Goal: Participate in discussion: Engage in conversation with other users on a specific topic

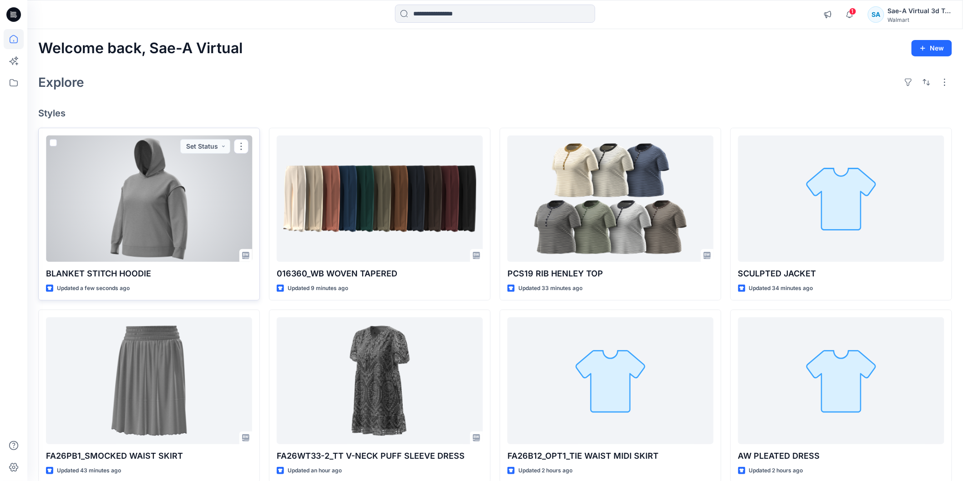
click at [171, 238] on div at bounding box center [149, 199] width 206 height 126
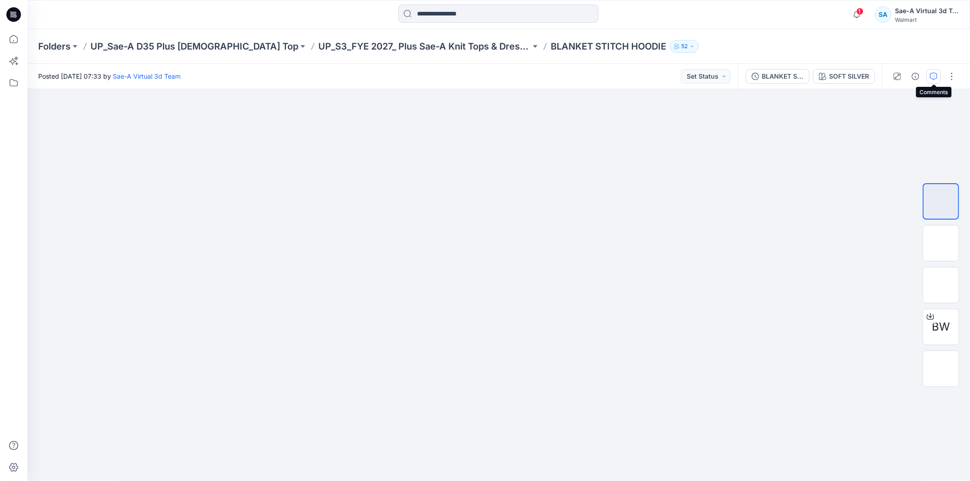
click at [933, 76] on icon "button" at bounding box center [934, 76] width 3 height 0
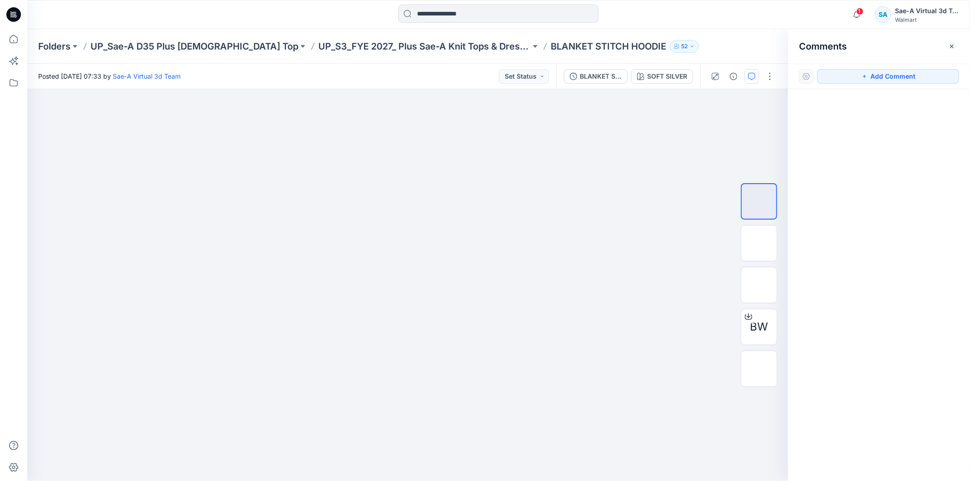
click at [20, 13] on icon at bounding box center [13, 14] width 15 height 15
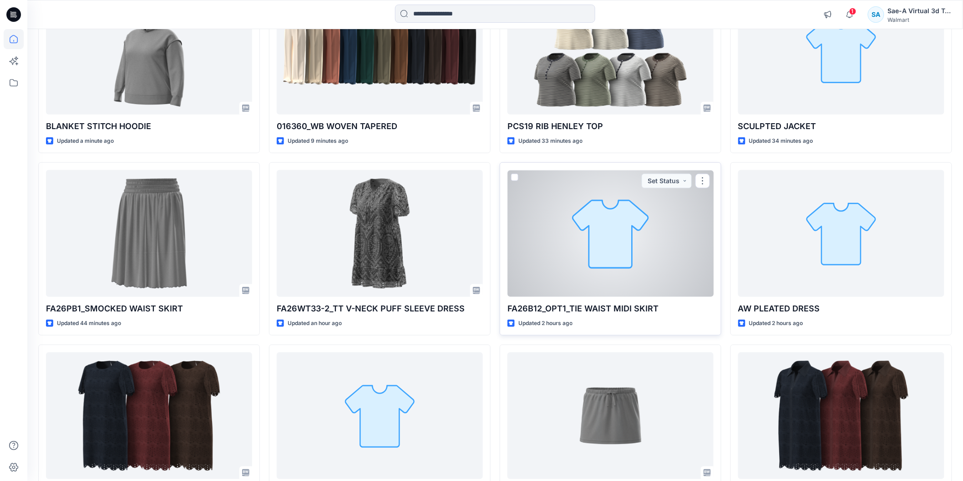
scroll to position [152, 0]
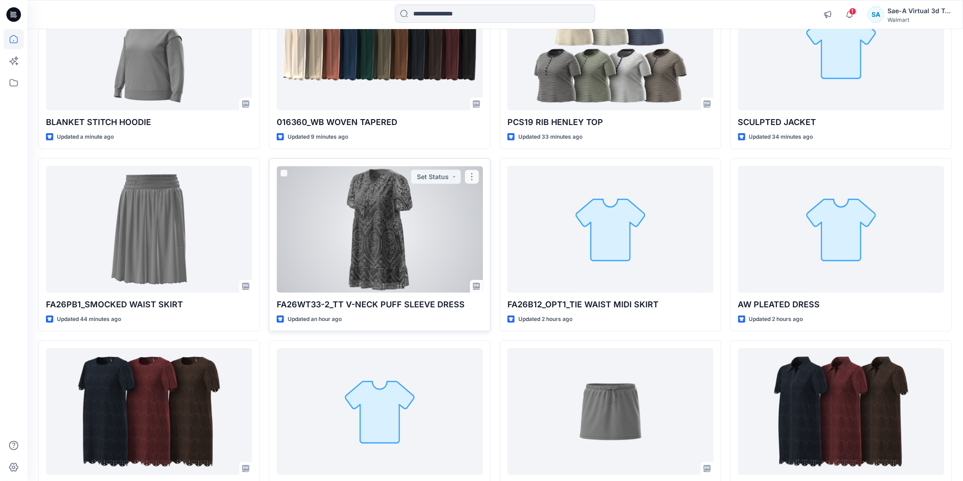
click at [422, 230] on div at bounding box center [380, 229] width 206 height 126
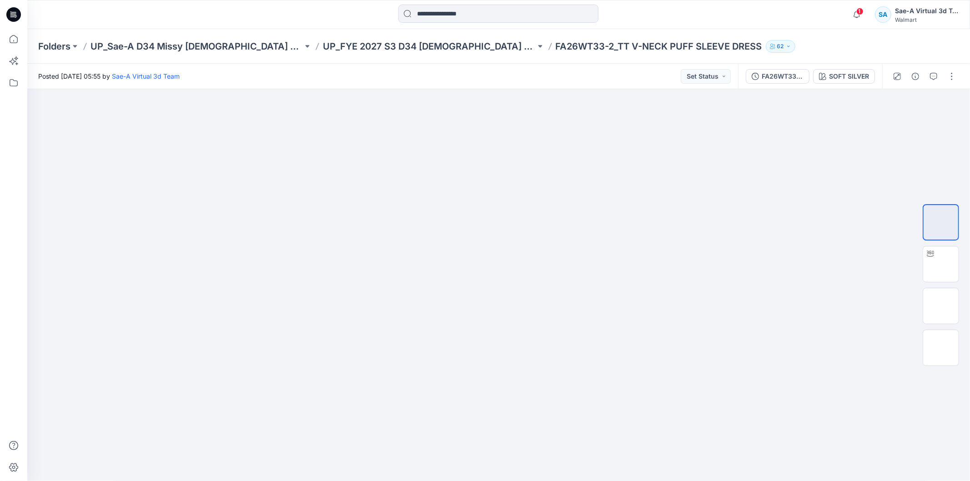
click at [20, 11] on icon at bounding box center [13, 14] width 15 height 15
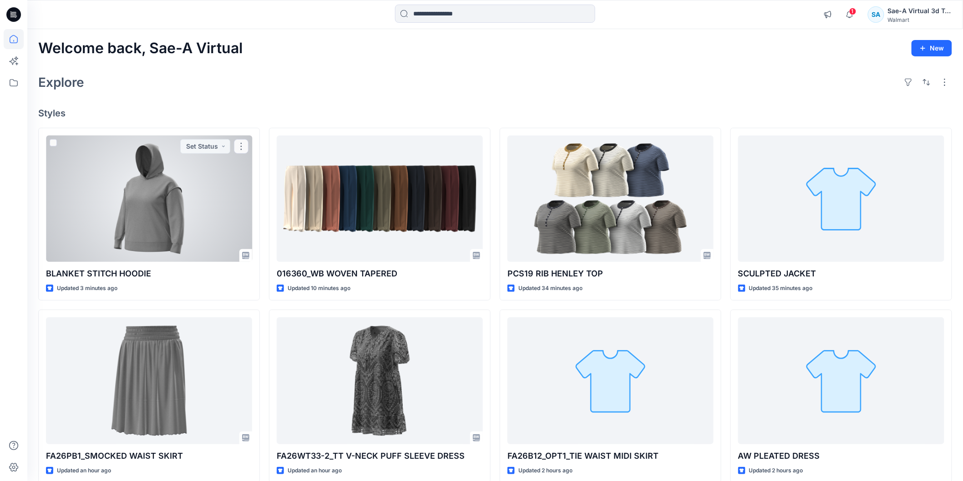
drag, startPoint x: 97, startPoint y: 195, endPoint x: 25, endPoint y: 197, distance: 71.9
click at [97, 195] on div at bounding box center [149, 199] width 206 height 126
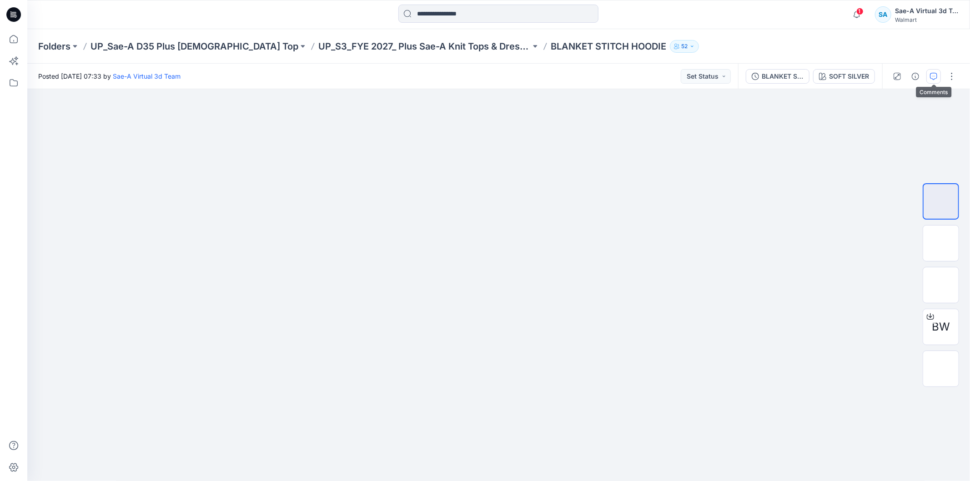
click at [930, 71] on button "button" at bounding box center [934, 76] width 15 height 15
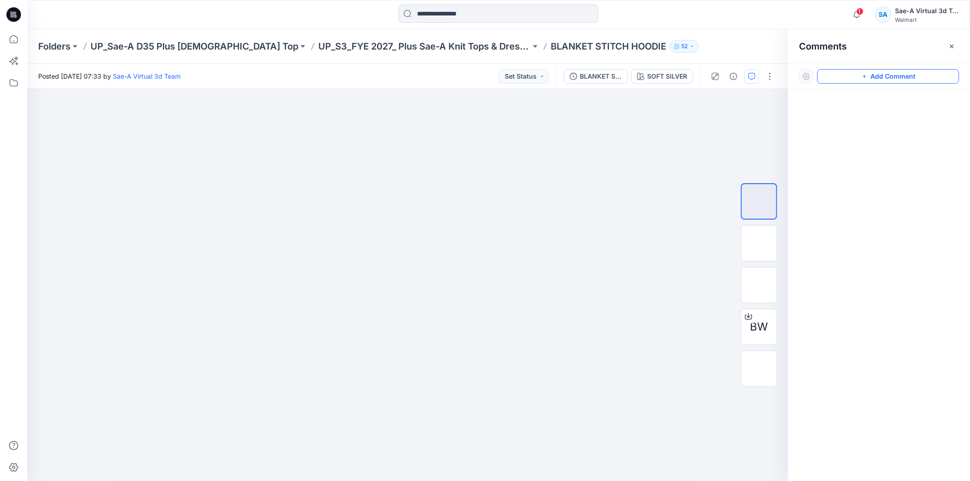
click at [861, 74] on button "Add Comment" at bounding box center [889, 76] width 142 height 15
click at [505, 155] on div "1" at bounding box center [407, 285] width 761 height 392
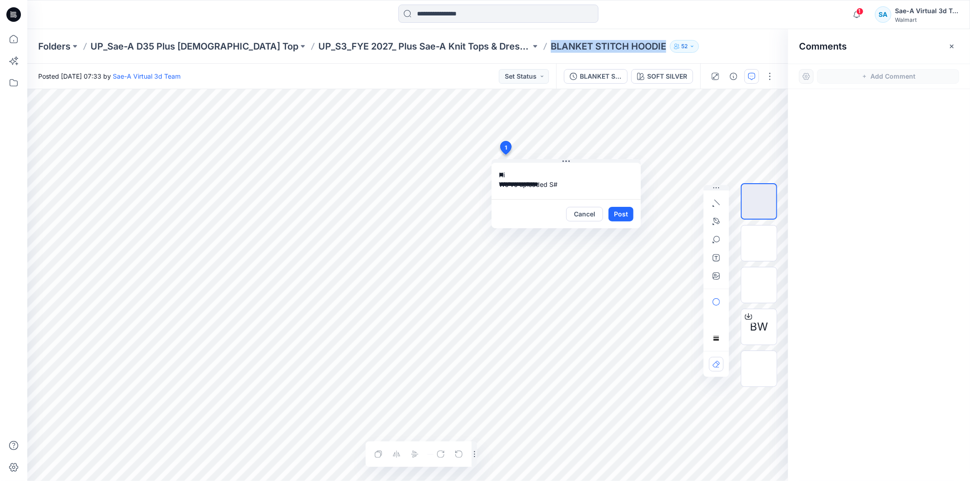
drag, startPoint x: 481, startPoint y: 49, endPoint x: 596, endPoint y: 48, distance: 115.6
click at [596, 48] on div "Folders UP_Sae-A D35 Plus Ladies Top UP_S3_FYE 2027_ Plus Sae-A Knit Tops & Dre…" at bounding box center [463, 46] width 850 height 13
copy div "BLANKET STITCH HOODIE 52"
click at [562, 184] on textarea "**********" at bounding box center [566, 181] width 149 height 36
paste textarea "**********"
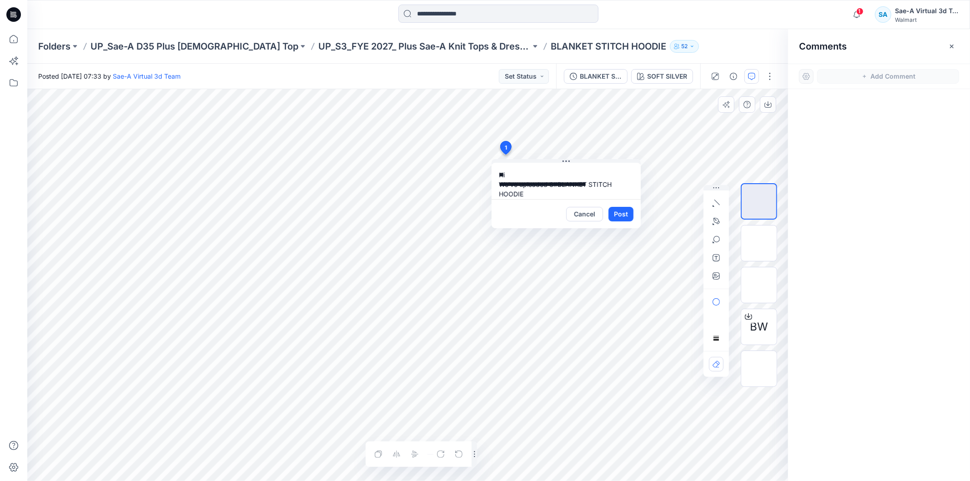
scroll to position [27, 0]
paste textarea "**********"
type textarea "**********"
click at [623, 212] on button "Post" at bounding box center [621, 214] width 25 height 15
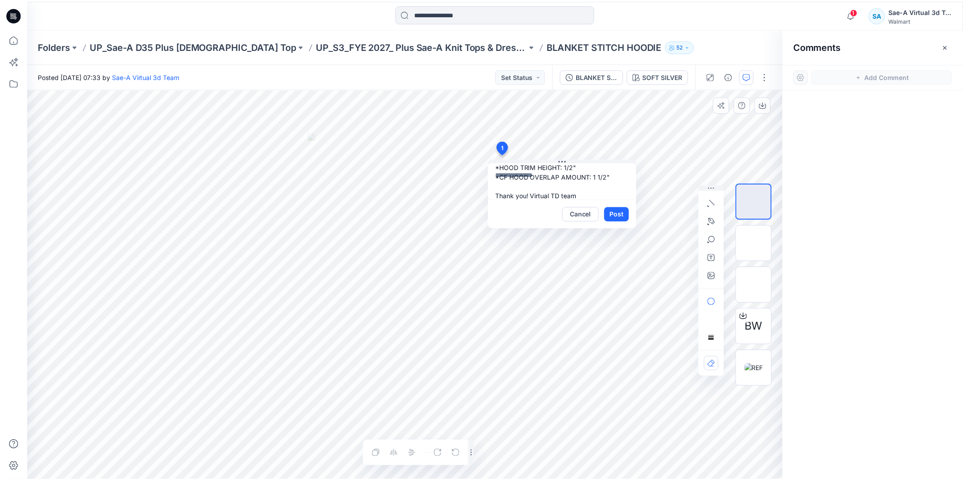
scroll to position [0, 0]
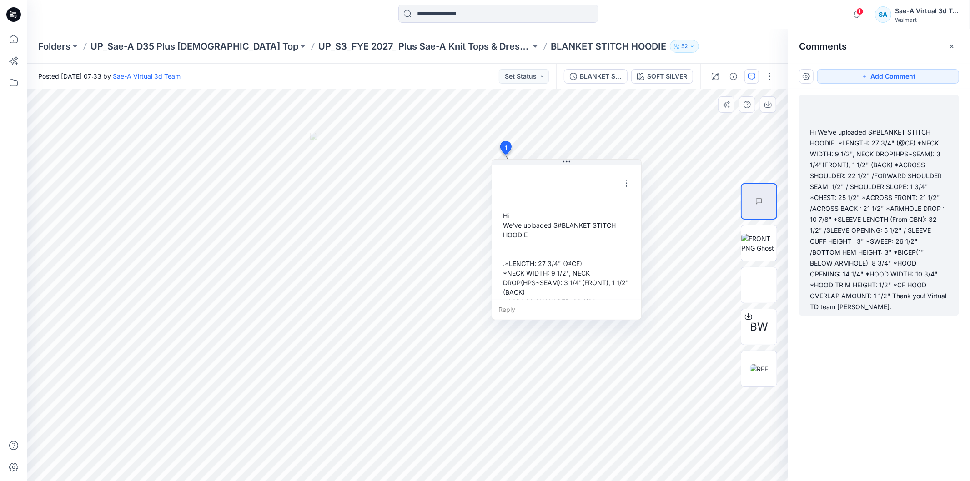
click at [736, 32] on div "Folders UP_Sae-A D35 Plus Ladies Top UP_S3_FYE 2027_ Plus Sae-A Knit Tops & Dre…" at bounding box center [498, 46] width 943 height 35
drag, startPoint x: 19, startPoint y: 20, endPoint x: 128, endPoint y: 6, distance: 110.5
click at [19, 20] on icon at bounding box center [13, 14] width 15 height 15
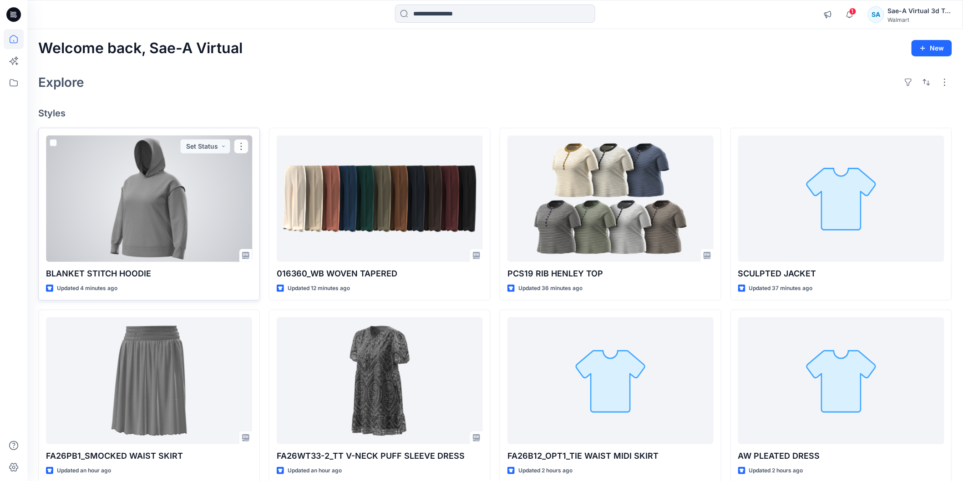
click at [170, 197] on div at bounding box center [149, 199] width 206 height 126
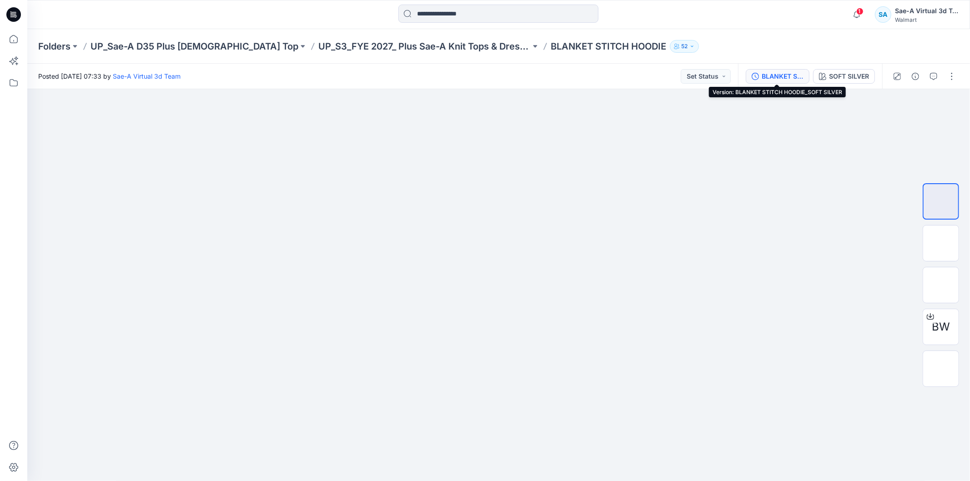
click at [795, 76] on div "BLANKET STITCH HOODIE_SOFT SILVER" at bounding box center [783, 76] width 42 height 10
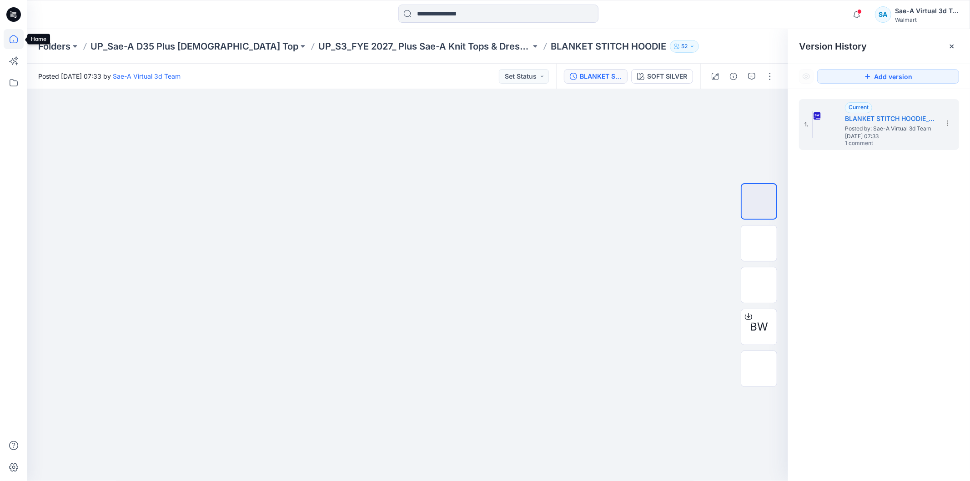
click at [14, 39] on icon at bounding box center [14, 39] width 20 height 20
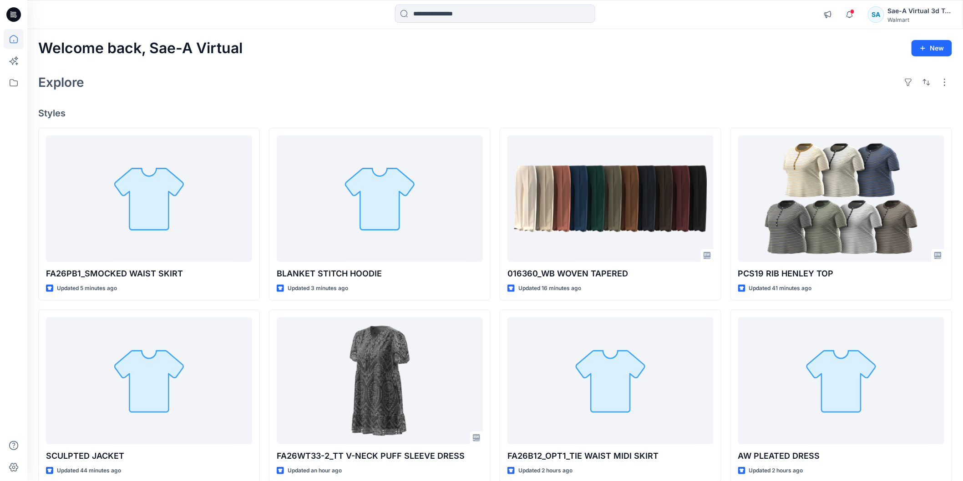
click at [156, 12] on div at bounding box center [144, 15] width 234 height 20
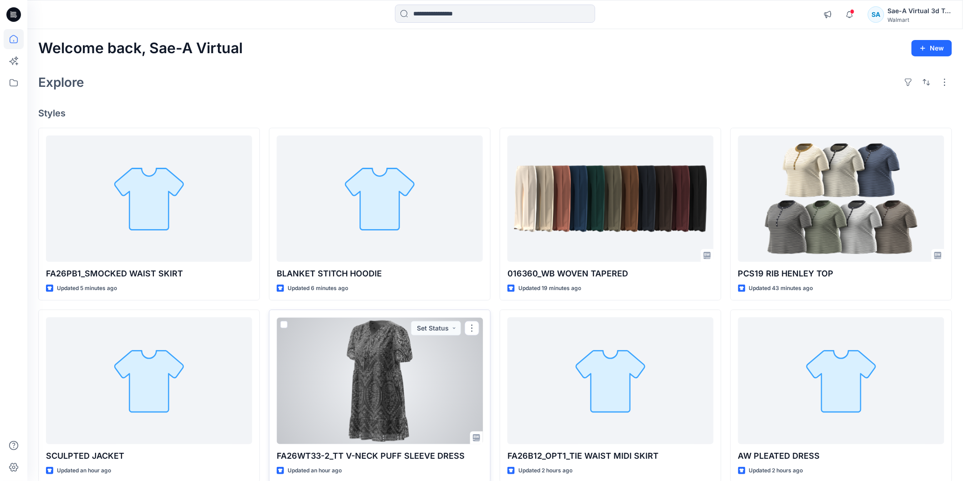
click at [324, 378] on div at bounding box center [380, 381] width 206 height 126
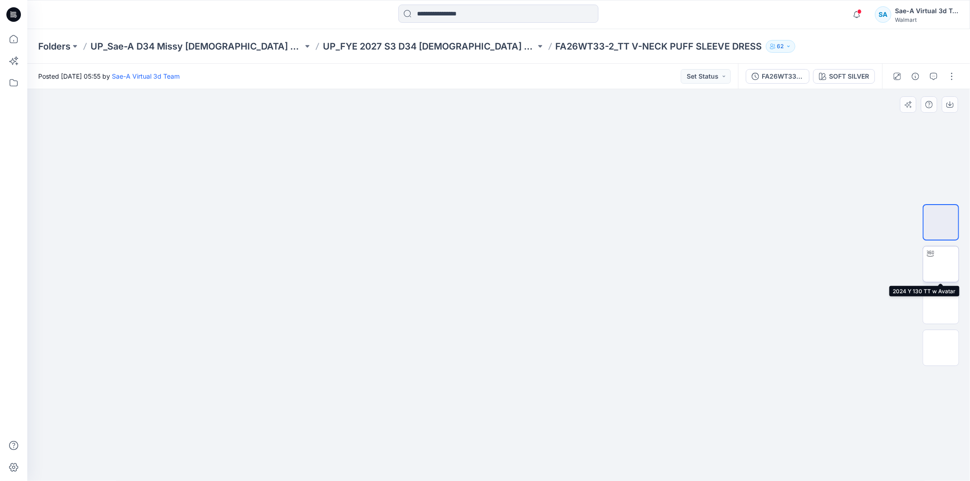
click at [941, 264] on img at bounding box center [941, 264] width 0 height 0
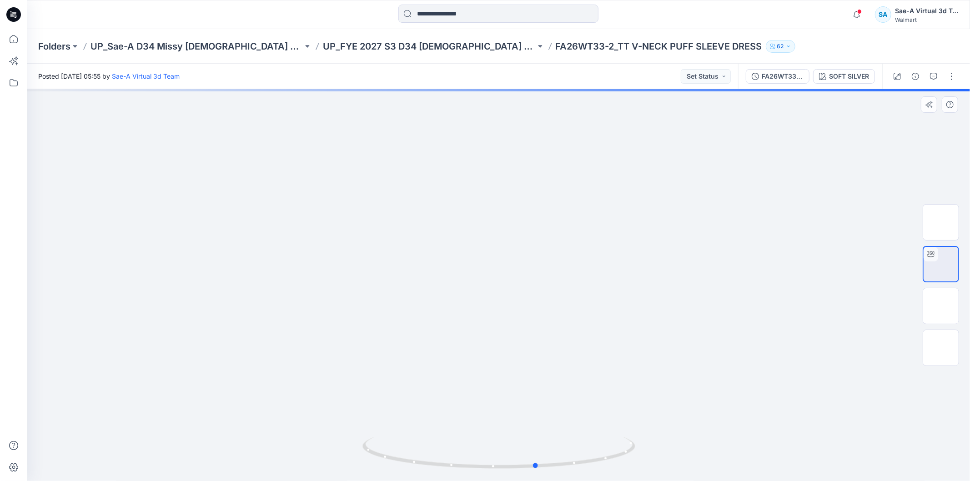
drag, startPoint x: 622, startPoint y: 449, endPoint x: 665, endPoint y: 414, distance: 55.4
click at [666, 424] on div at bounding box center [498, 285] width 943 height 392
click at [763, 79] on div "FA26WT33-2_SOFT SILVER" at bounding box center [783, 76] width 42 height 10
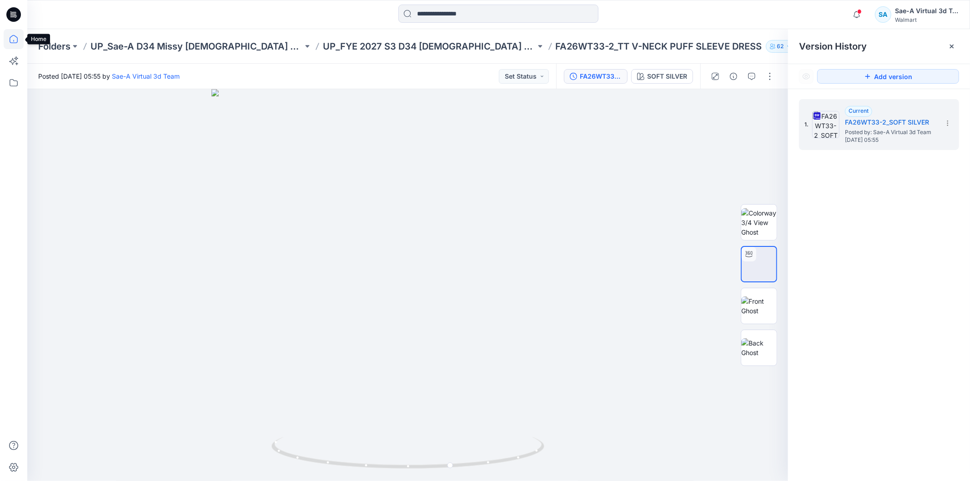
click at [14, 38] on icon at bounding box center [14, 39] width 20 height 20
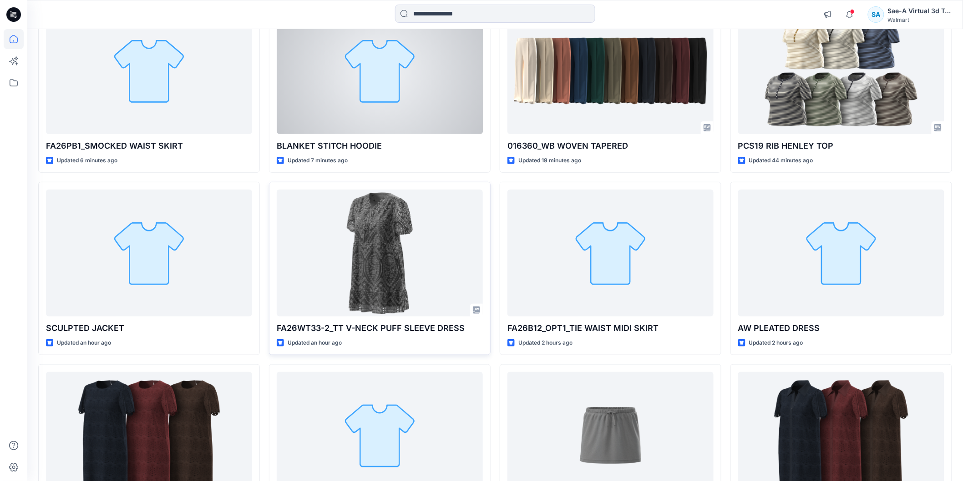
scroll to position [303, 0]
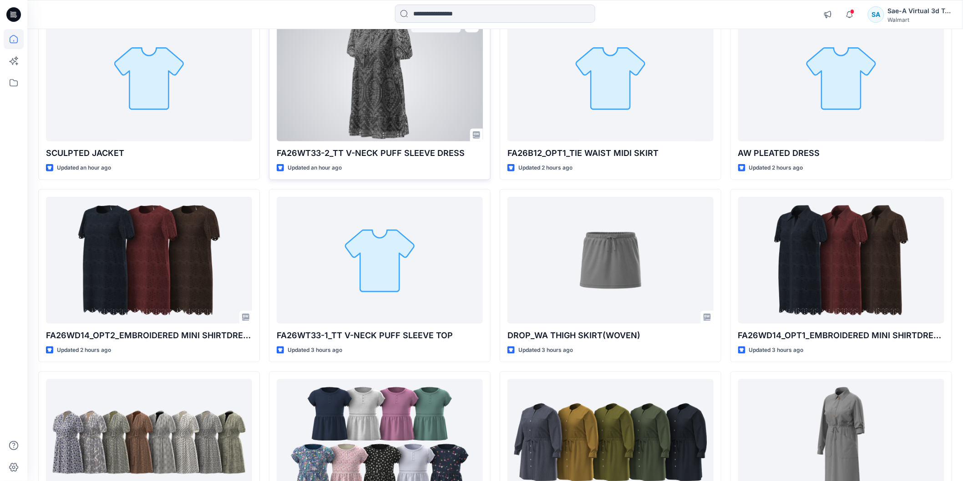
click at [403, 71] on div at bounding box center [380, 78] width 206 height 126
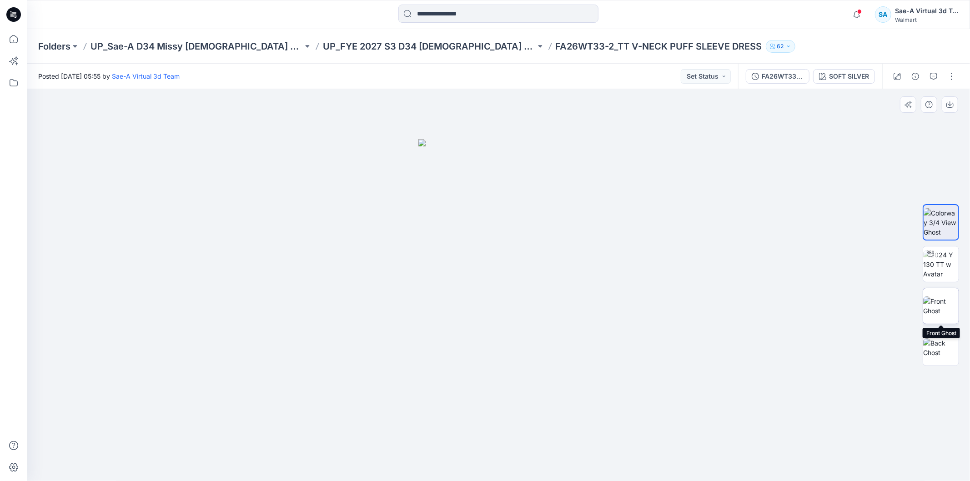
click at [951, 307] on img at bounding box center [941, 306] width 35 height 19
click at [950, 339] on img at bounding box center [941, 348] width 35 height 19
click at [944, 261] on img at bounding box center [941, 264] width 35 height 29
click at [952, 346] on img at bounding box center [941, 348] width 35 height 19
click at [944, 277] on img at bounding box center [941, 264] width 35 height 29
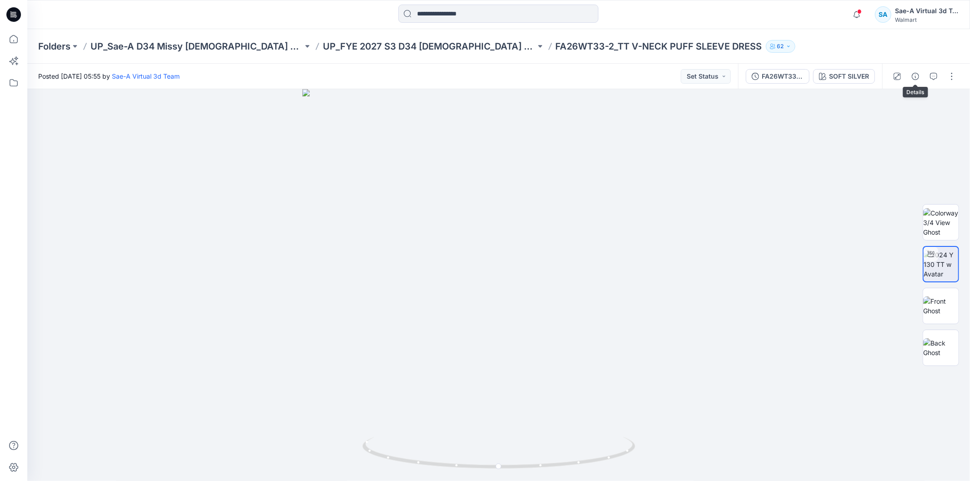
click at [916, 75] on icon "button" at bounding box center [915, 76] width 7 height 7
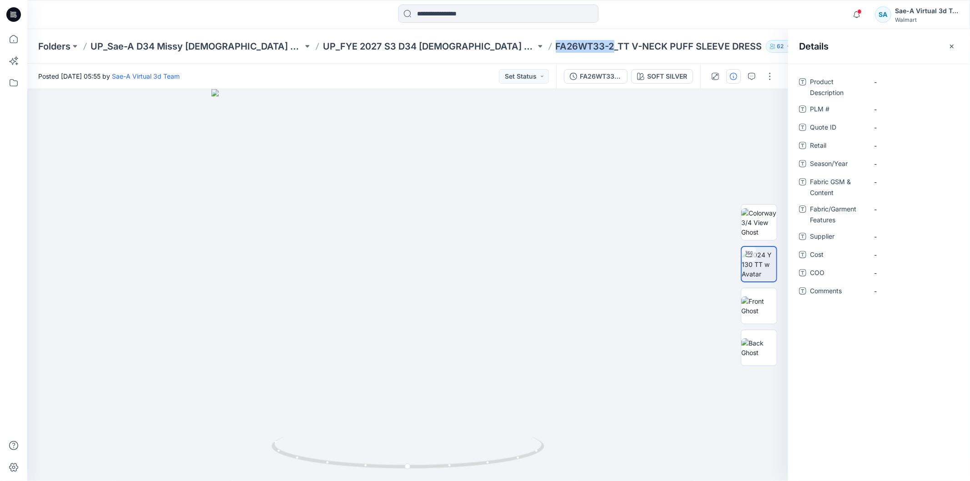
drag, startPoint x: 515, startPoint y: 46, endPoint x: 446, endPoint y: 46, distance: 69.2
click at [446, 46] on div "Folders UP_Sae-A D34 Missy [DEMOGRAPHIC_DATA] Dresses UP_FYE 2027 S3 D34 [DEMOG…" at bounding box center [463, 46] width 850 height 13
click at [732, 37] on div "Folders UP_Sae-A D34 Missy [DEMOGRAPHIC_DATA] Dresses UP_FYE 2027 S3 D34 [DEMOG…" at bounding box center [498, 46] width 943 height 35
click at [352, 49] on p "UP_FYE 2027 S3 D34 [DEMOGRAPHIC_DATA] Dresses" at bounding box center [429, 46] width 212 height 13
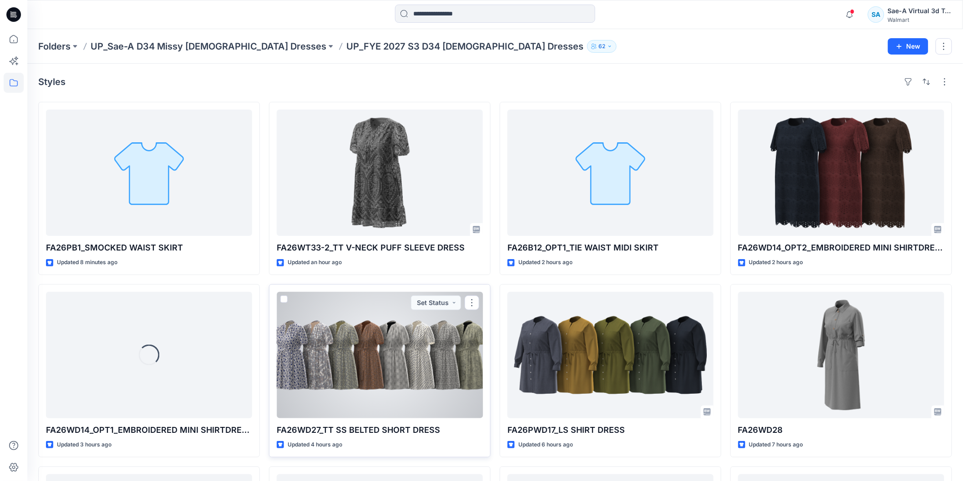
click at [376, 375] on div at bounding box center [380, 355] width 206 height 126
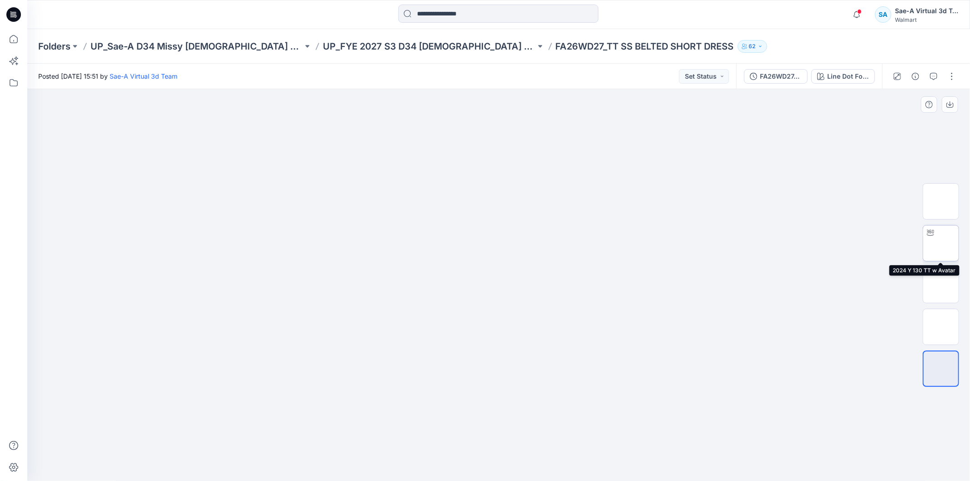
click at [941, 243] on img at bounding box center [941, 243] width 0 height 0
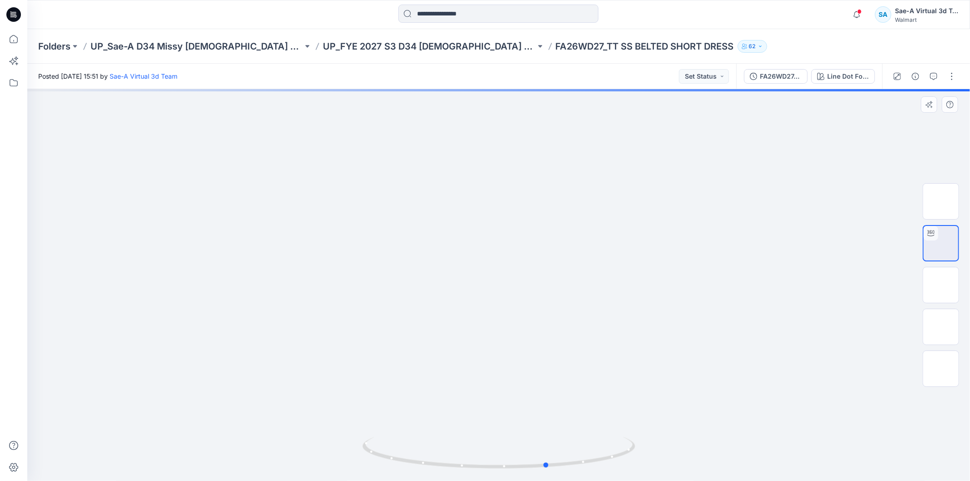
drag, startPoint x: 537, startPoint y: 461, endPoint x: 627, endPoint y: 433, distance: 93.8
click at [631, 436] on div at bounding box center [498, 285] width 943 height 392
drag, startPoint x: 617, startPoint y: 451, endPoint x: 586, endPoint y: 449, distance: 31.5
click at [586, 449] on icon at bounding box center [500, 454] width 275 height 34
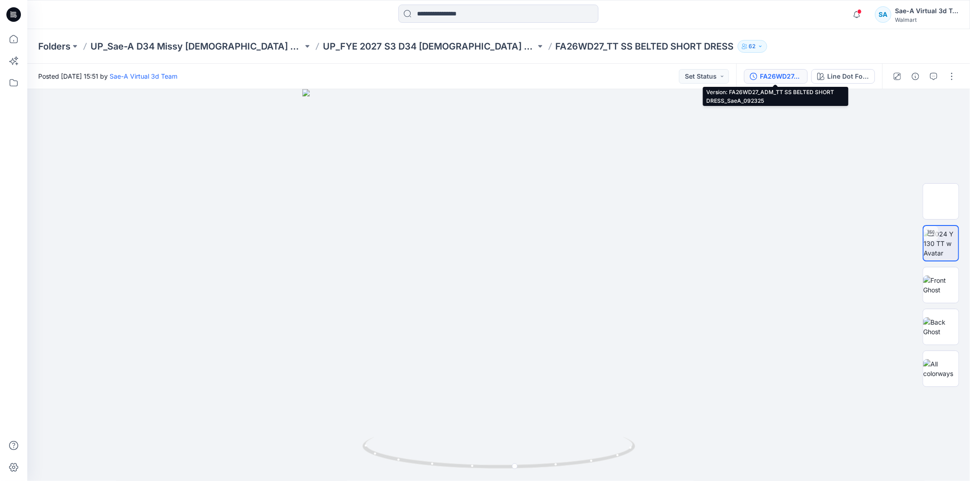
click at [756, 78] on icon "button" at bounding box center [753, 76] width 7 height 7
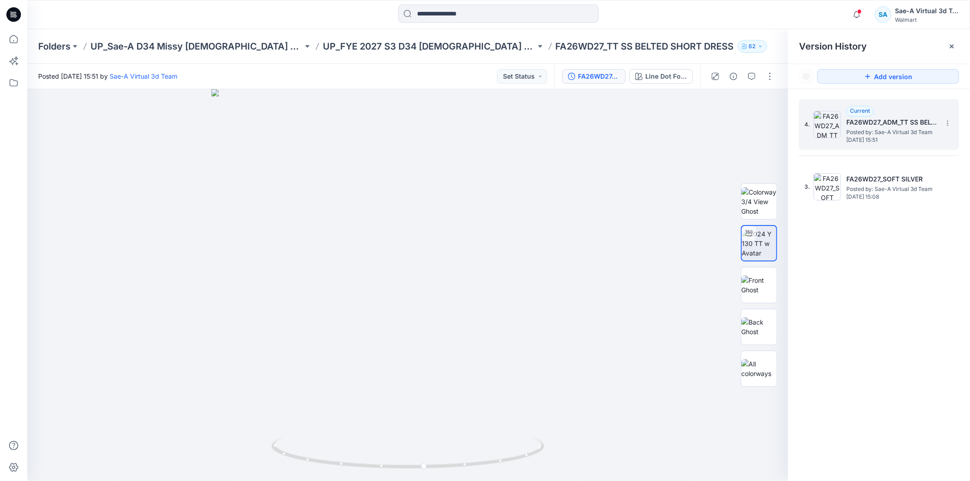
click at [835, 137] on img at bounding box center [827, 124] width 27 height 27
click at [662, 79] on div "Line Dot Foliage CW7" at bounding box center [667, 76] width 42 height 10
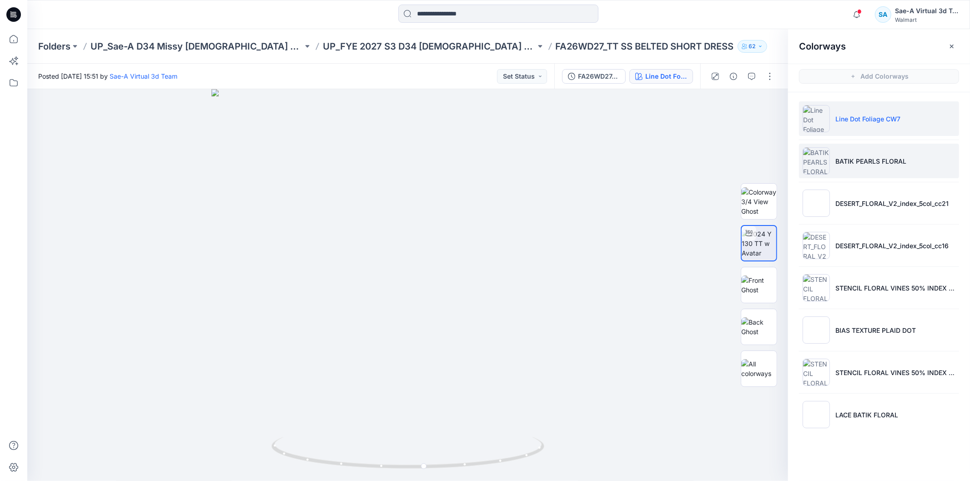
click at [856, 167] on li "BATIK PEARLS FLORAL" at bounding box center [879, 161] width 160 height 35
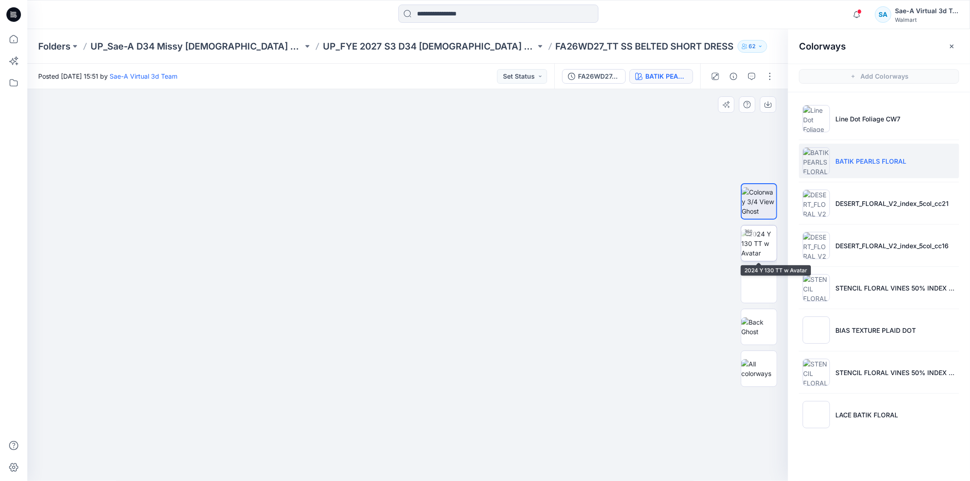
click at [756, 238] on div at bounding box center [749, 233] width 15 height 15
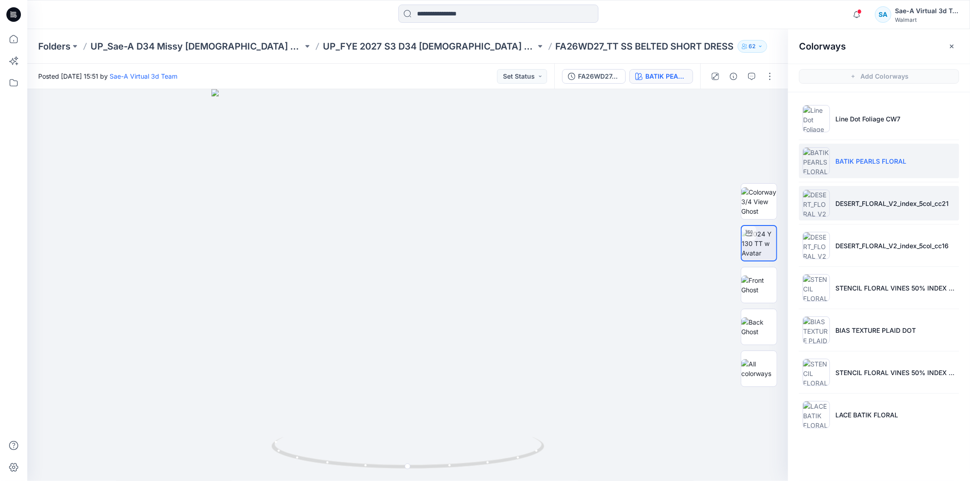
click at [899, 206] on p "DESERT_FLORAL_V2_index_5col_cc21" at bounding box center [892, 204] width 113 height 10
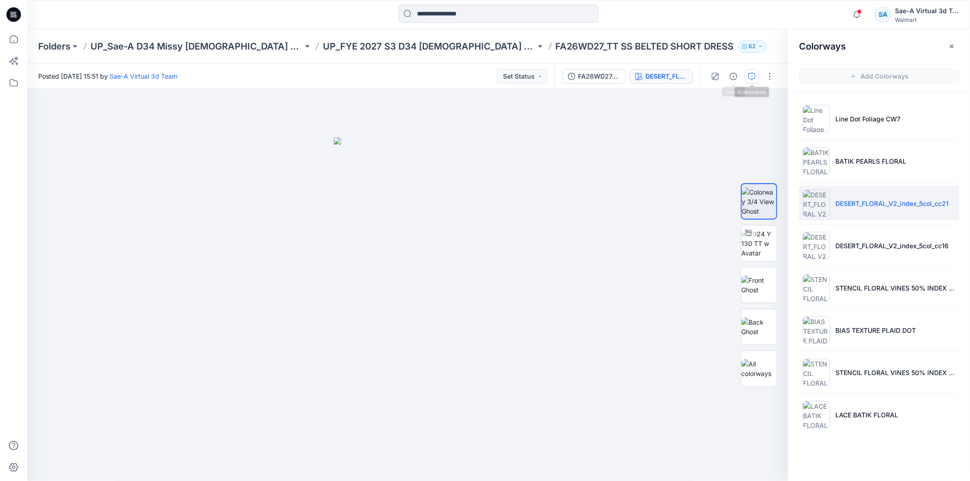
click at [747, 74] on button "button" at bounding box center [752, 76] width 15 height 15
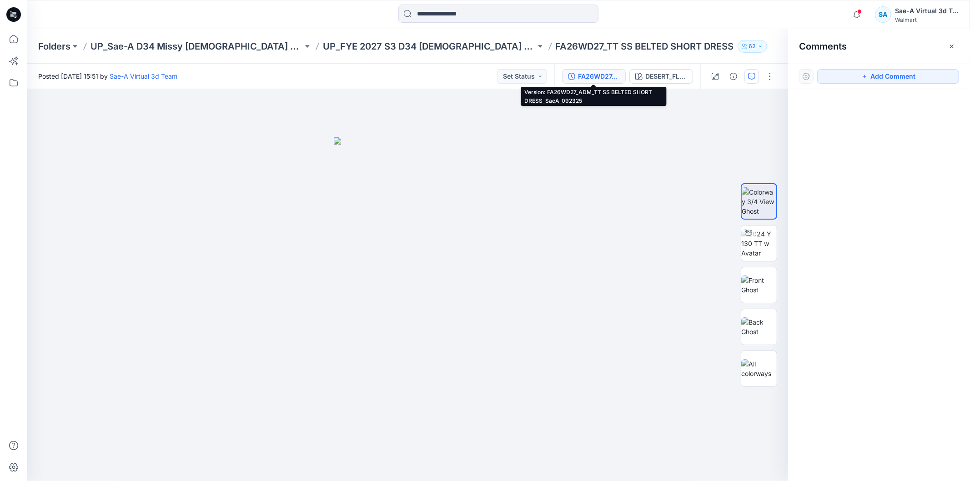
click at [593, 70] on button "FA26WD27_ADM_TT SS BELTED SHORT DRESS_SaeA_092325" at bounding box center [594, 76] width 64 height 15
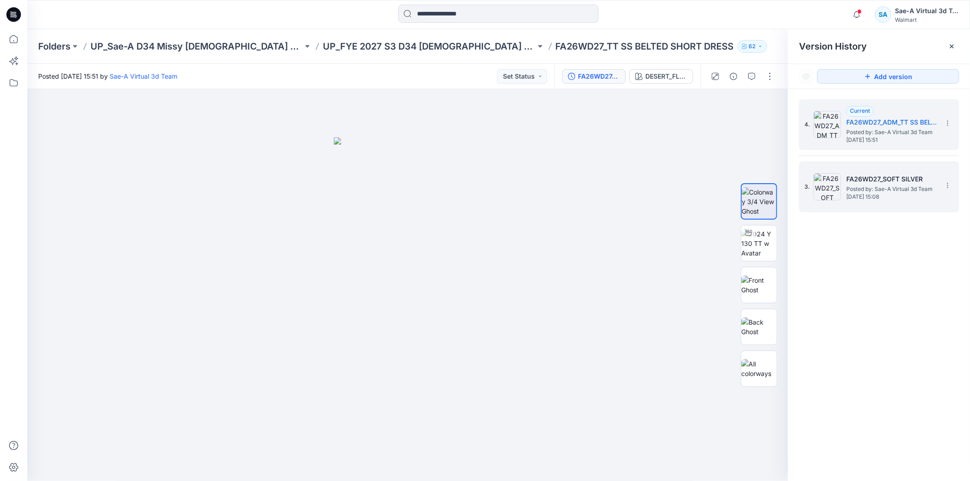
click at [887, 185] on span "Posted by: Sae-A Virtual 3d Team" at bounding box center [892, 189] width 91 height 9
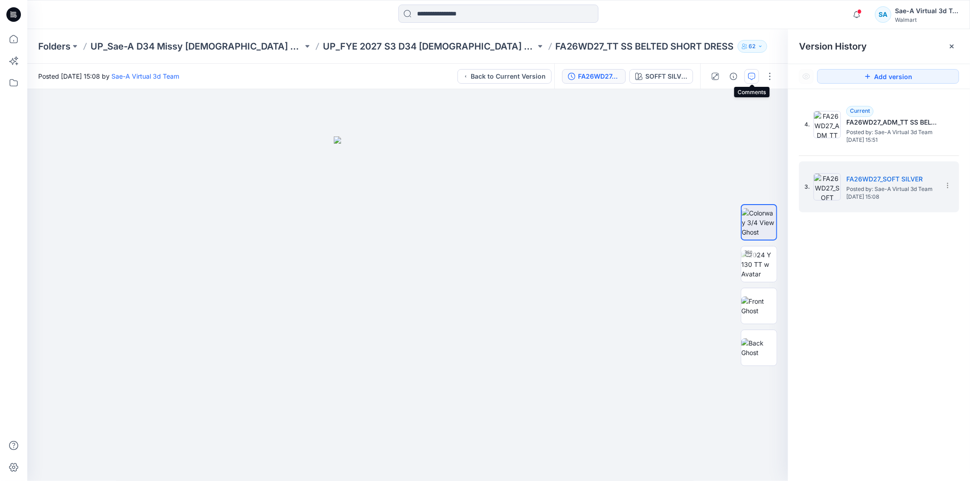
click at [748, 76] on icon "button" at bounding box center [751, 76] width 7 height 7
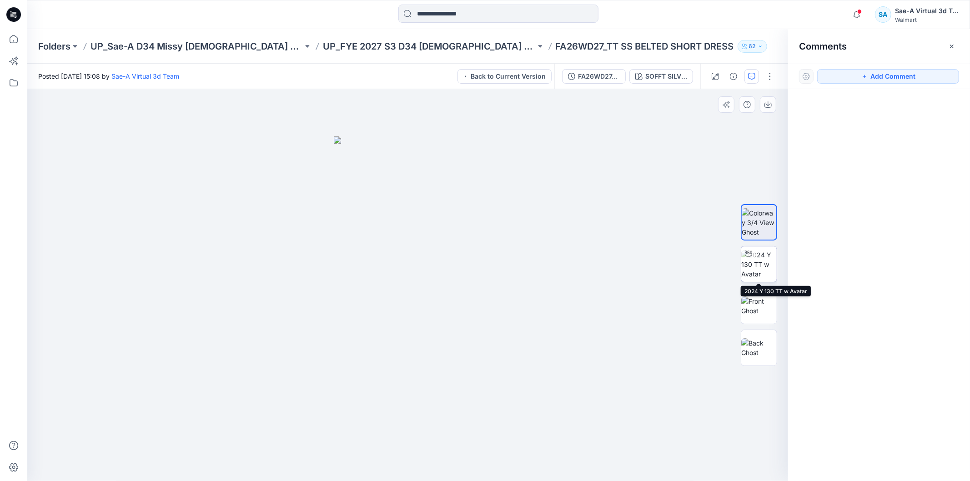
click at [775, 268] on img at bounding box center [759, 264] width 35 height 29
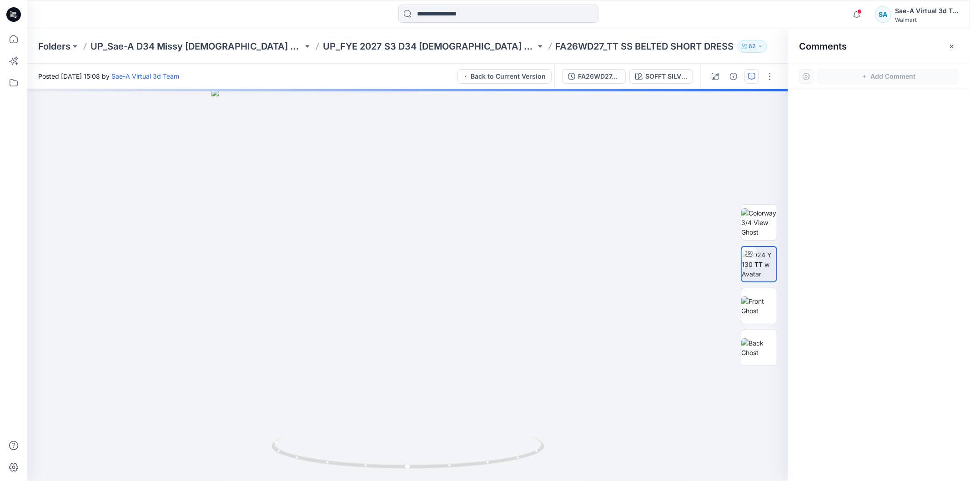
click at [753, 45] on div "Folders UP_Sae-A D34 Missy [DEMOGRAPHIC_DATA] Dresses UP_FYE 2027 S3 D34 [DEMOG…" at bounding box center [463, 46] width 850 height 13
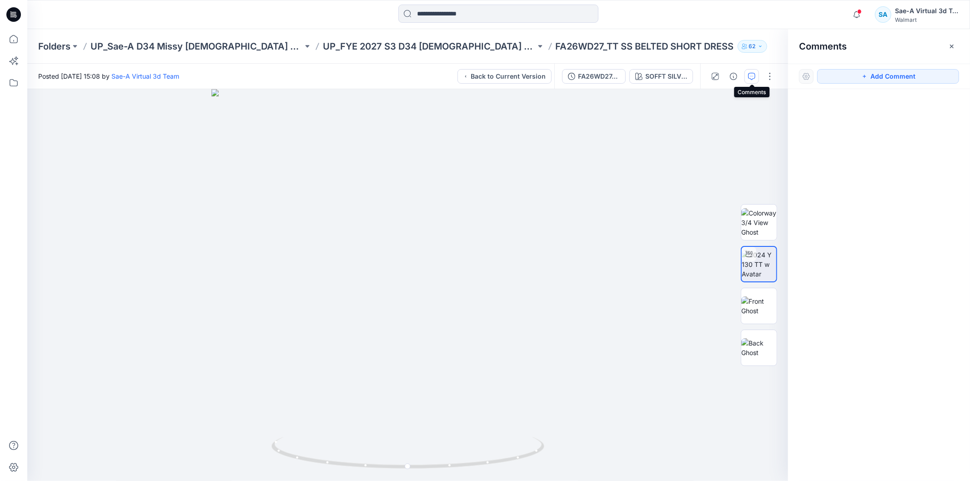
click at [753, 79] on icon "button" at bounding box center [751, 76] width 7 height 7
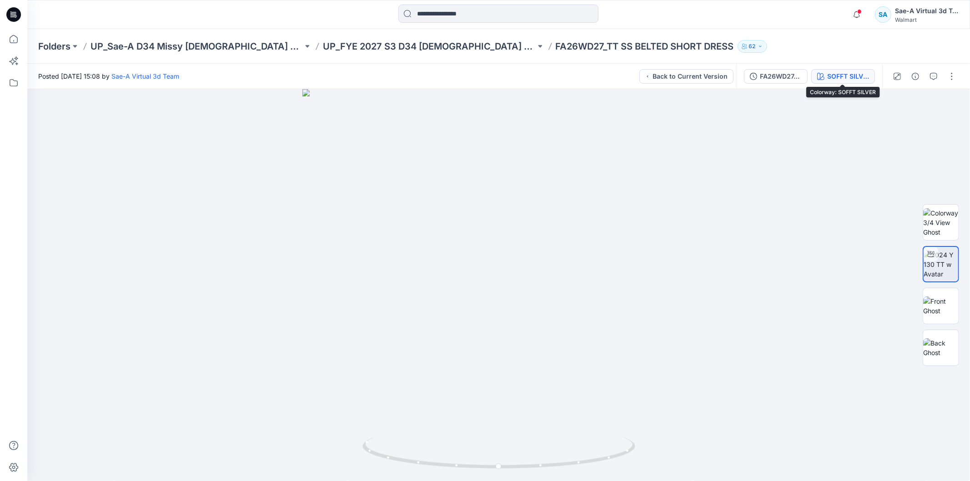
click at [818, 75] on icon "button" at bounding box center [821, 76] width 7 height 7
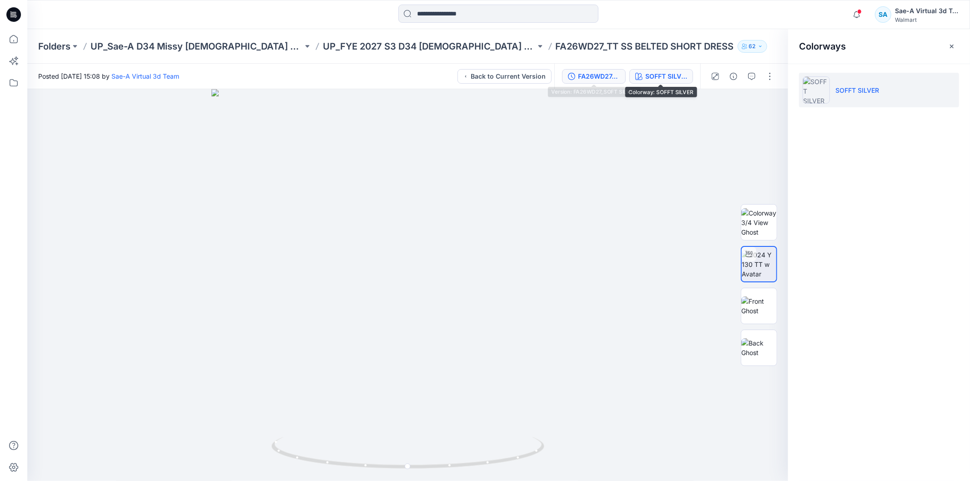
click at [611, 74] on div "FA26WD27_SOFT SILVER" at bounding box center [599, 76] width 42 height 10
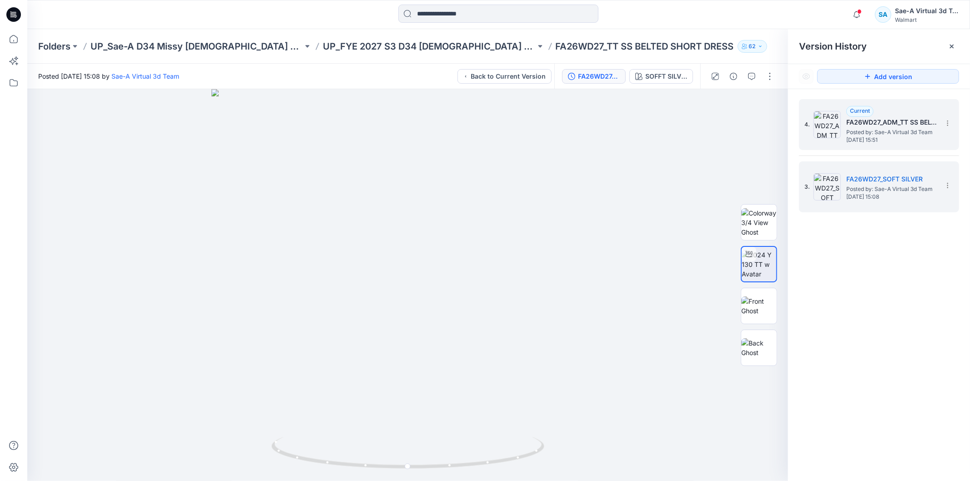
click at [807, 121] on span "4." at bounding box center [807, 125] width 5 height 8
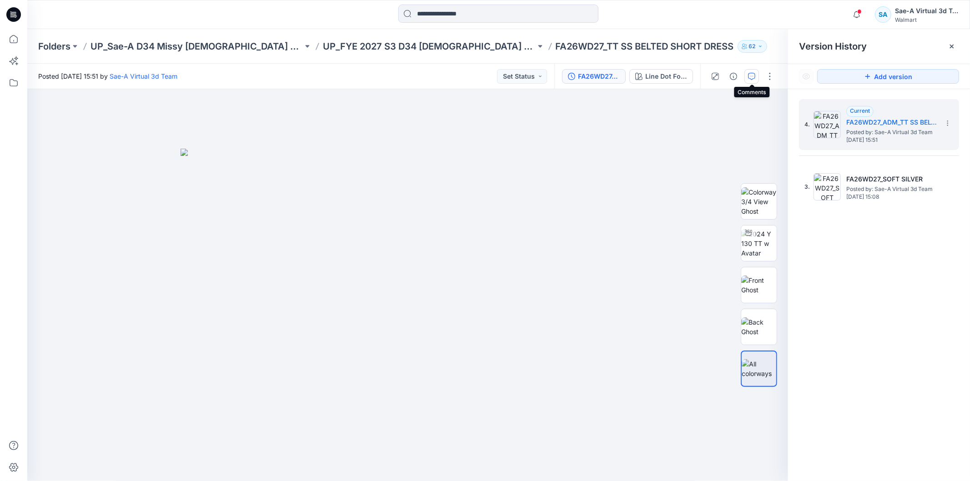
click at [753, 74] on icon "button" at bounding box center [751, 76] width 7 height 7
